Goal: Task Accomplishment & Management: Use online tool/utility

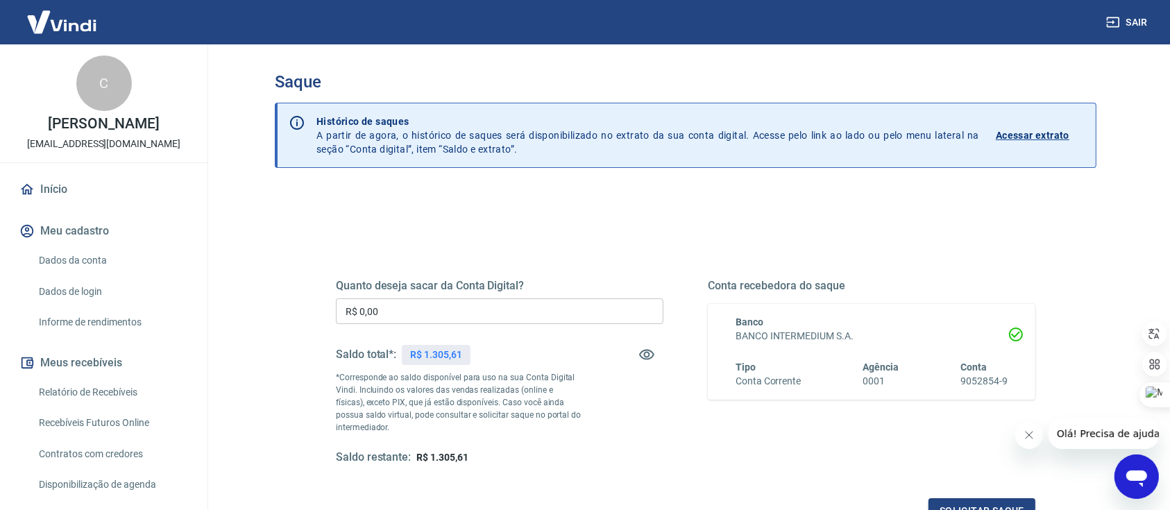
click at [422, 307] on input "R$ 0,00" at bounding box center [500, 312] width 328 height 26
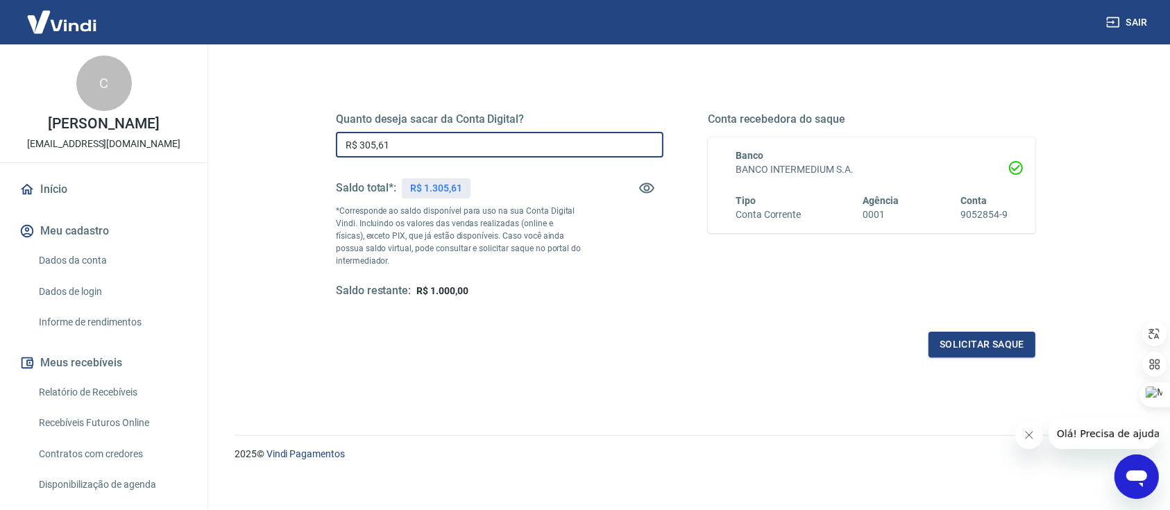
scroll to position [176, 0]
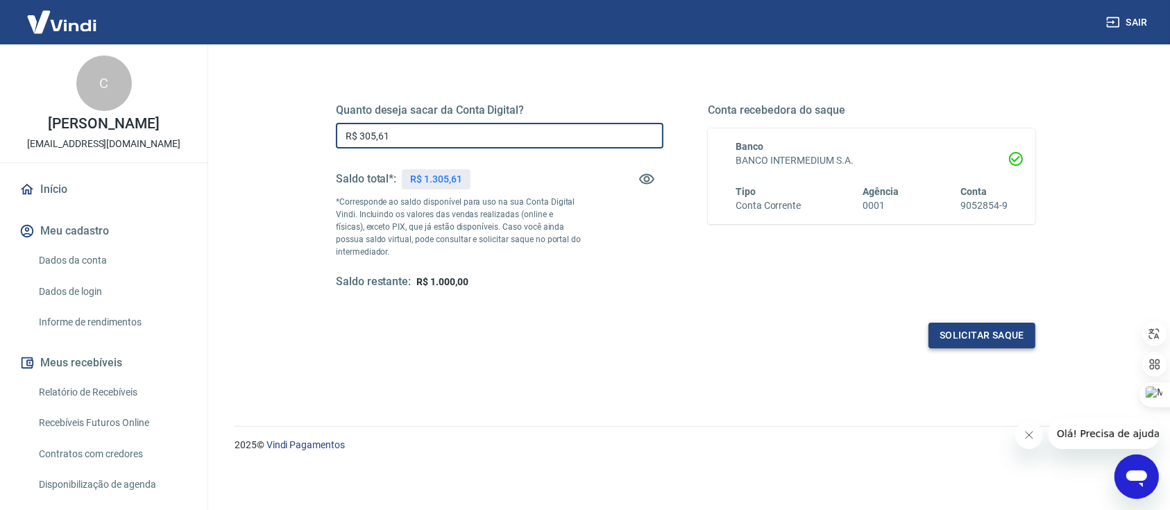
type input "R$ 305,61"
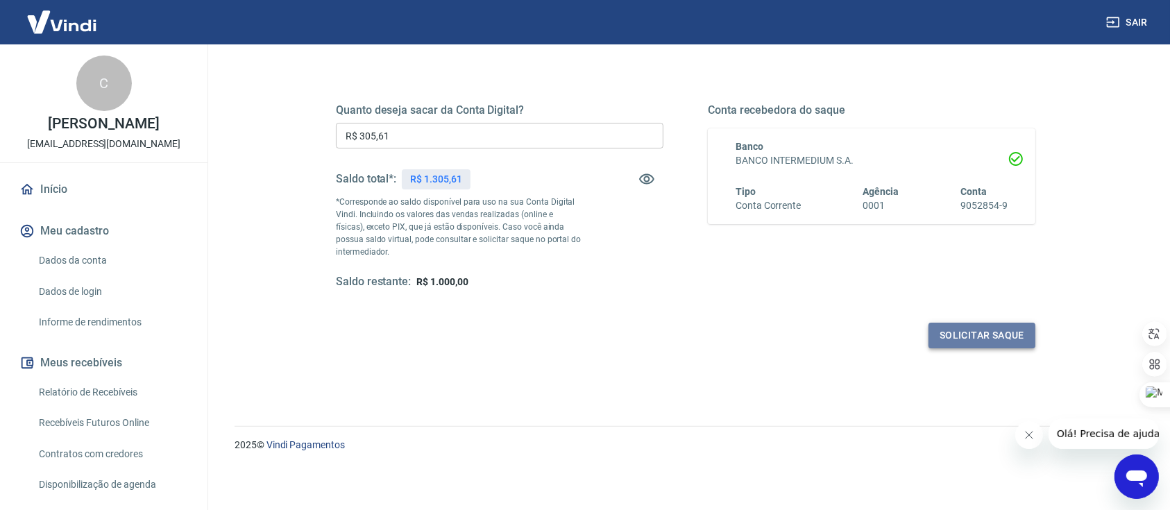
click at [977, 339] on button "Solicitar saque" at bounding box center [982, 336] width 107 height 26
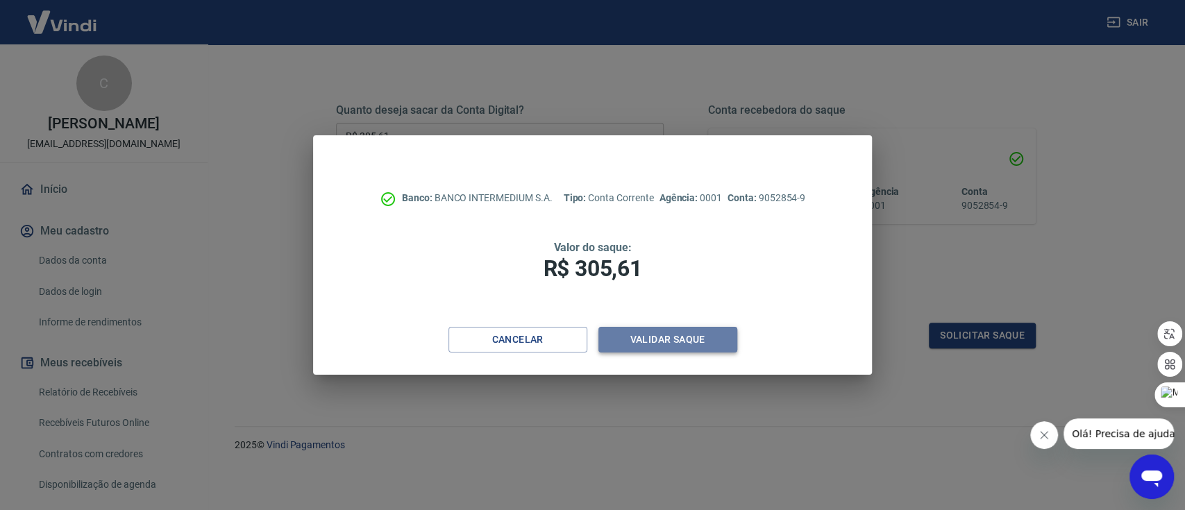
click at [646, 342] on button "Validar saque" at bounding box center [667, 340] width 139 height 26
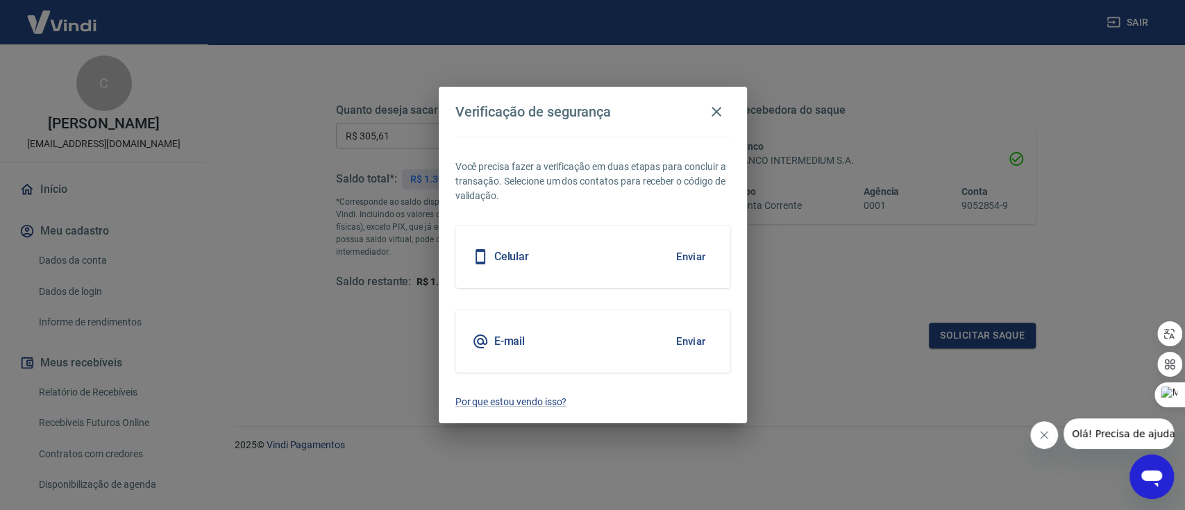
click at [690, 342] on button "Enviar" at bounding box center [691, 341] width 45 height 29
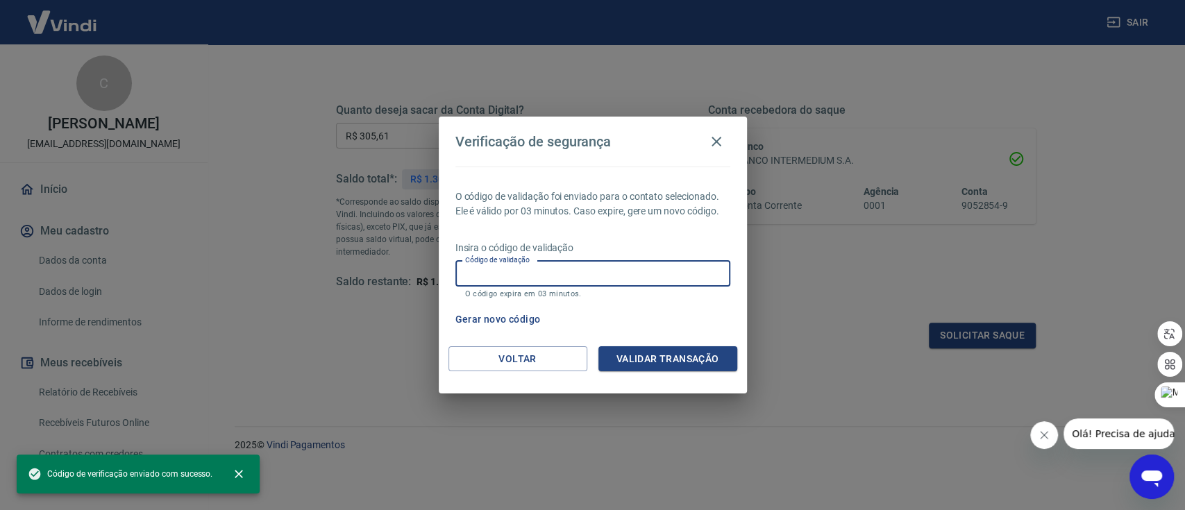
click at [550, 265] on input "Código de validação" at bounding box center [592, 274] width 275 height 26
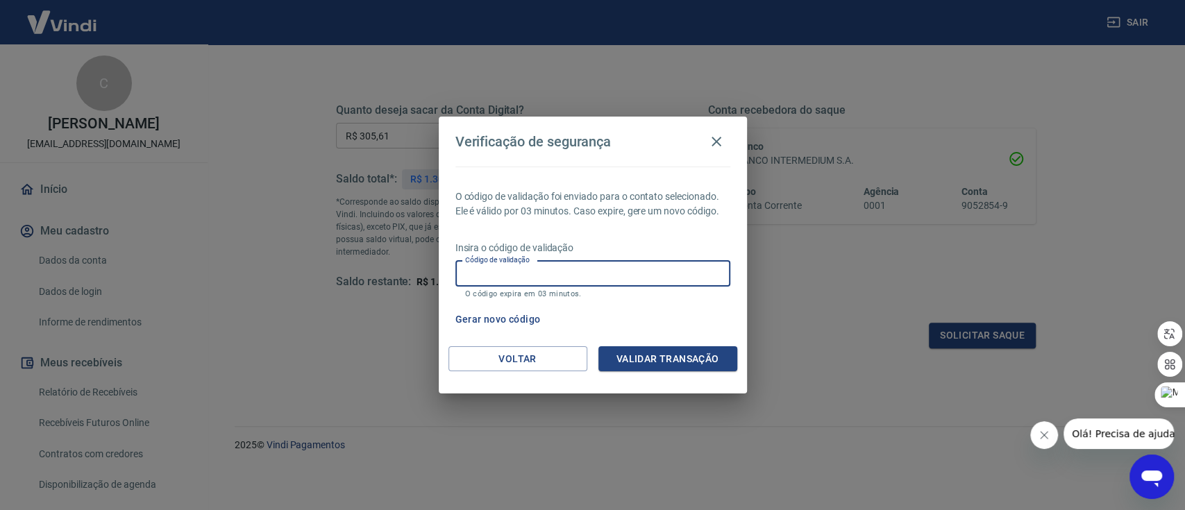
paste input "422108"
type input "422108"
click at [629, 364] on button "Validar transação" at bounding box center [667, 359] width 139 height 26
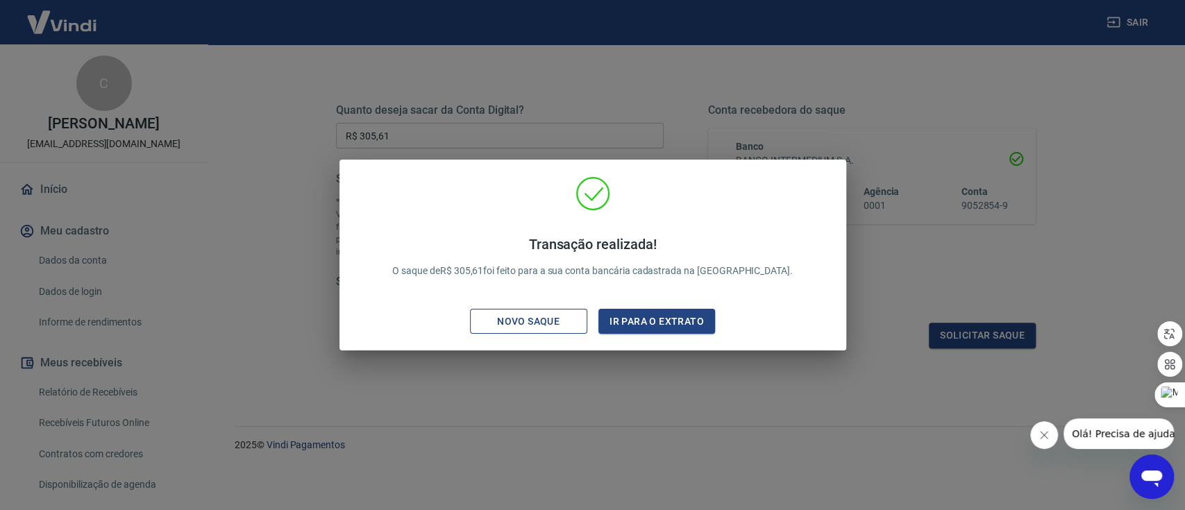
click at [544, 319] on div "Novo saque" at bounding box center [528, 321] width 96 height 17
